Goal: Book appointment/travel/reservation

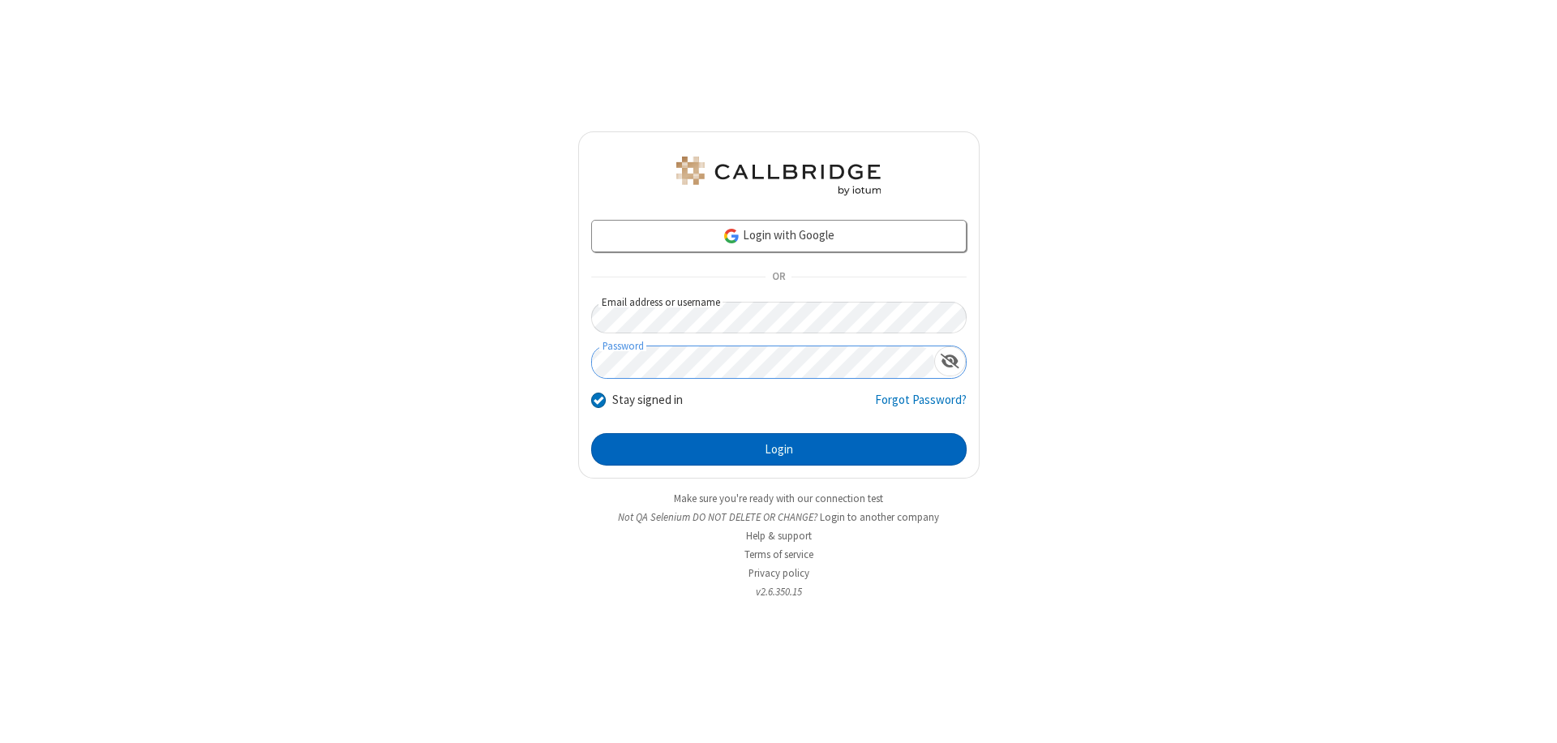
click at [778, 449] on button "Login" at bounding box center [778, 449] width 375 height 32
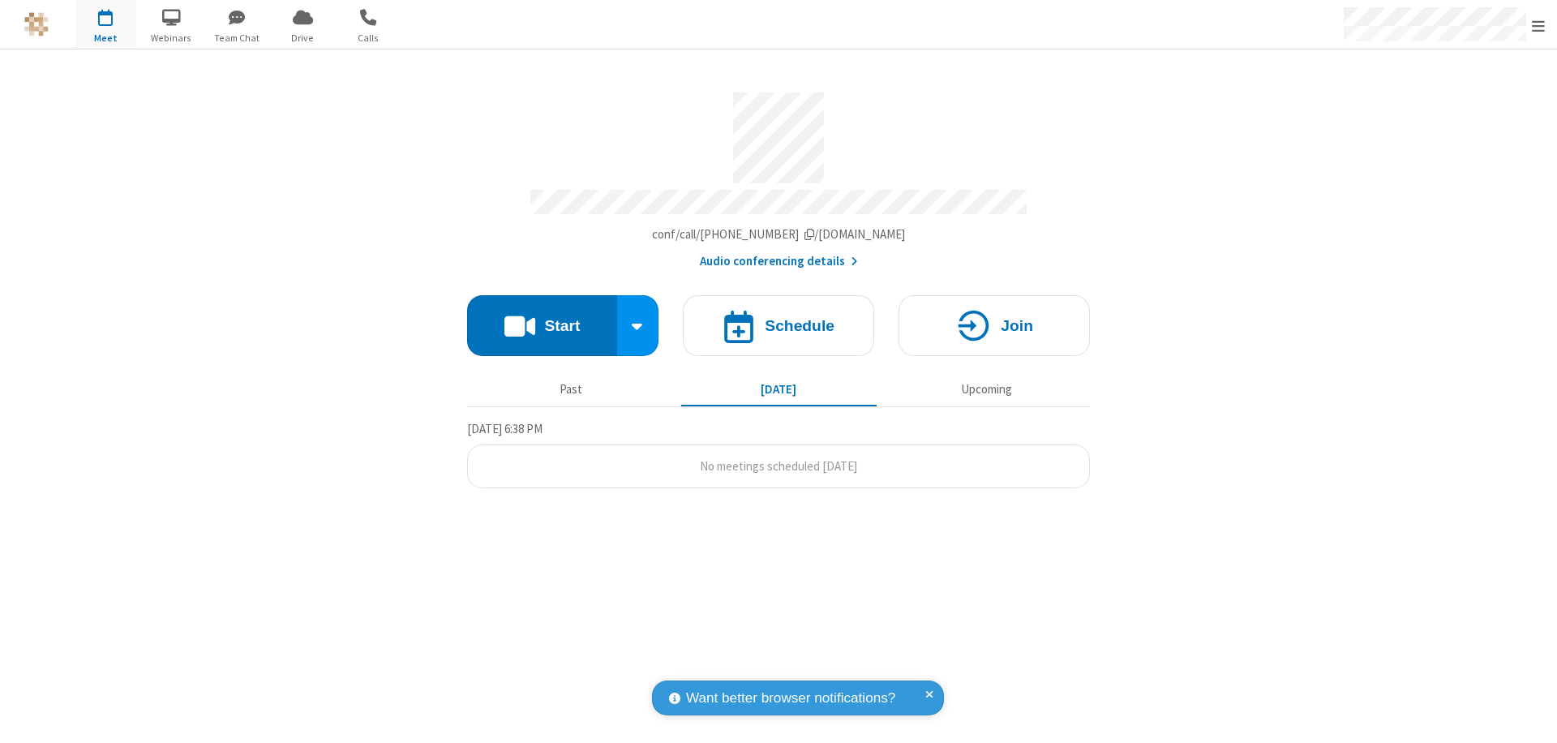
click at [1538, 25] on span "Open menu" at bounding box center [1537, 26] width 13 height 16
click at [105, 24] on span "button" at bounding box center [105, 17] width 61 height 28
click at [778, 318] on h4 "Schedule" at bounding box center [800, 325] width 70 height 15
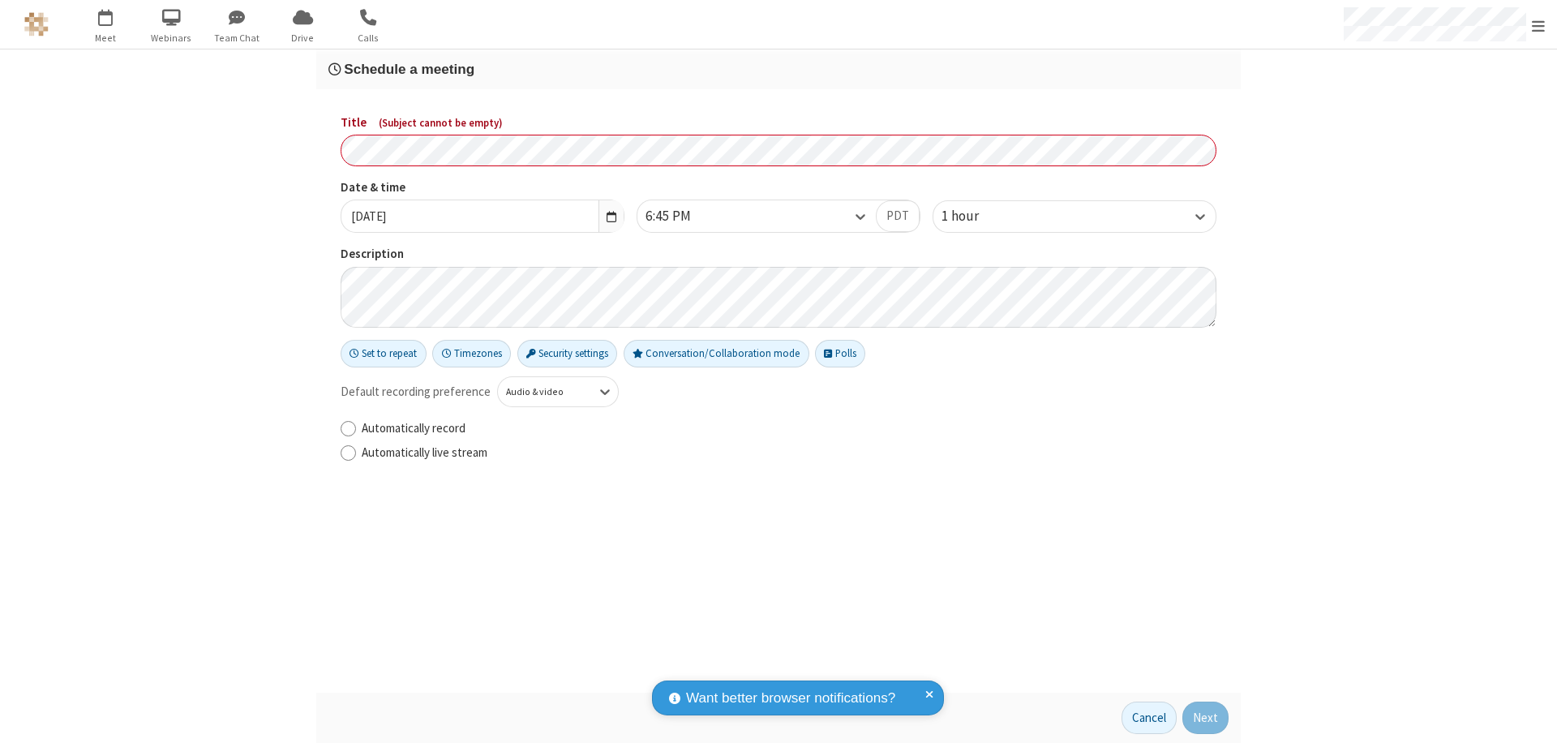
click at [778, 69] on h3 "Schedule a meeting" at bounding box center [778, 69] width 900 height 15
